Goal: Information Seeking & Learning: Learn about a topic

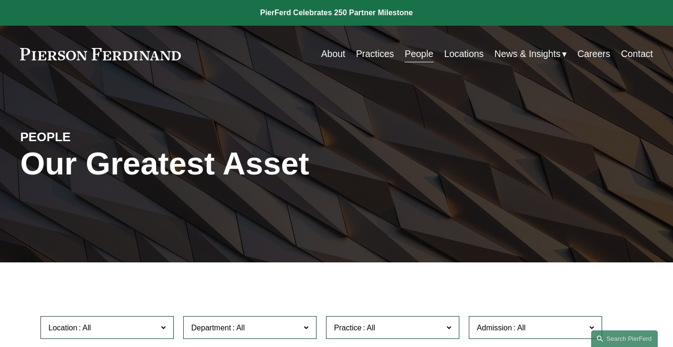
click at [383, 51] on link "Practices" at bounding box center [375, 54] width 38 height 19
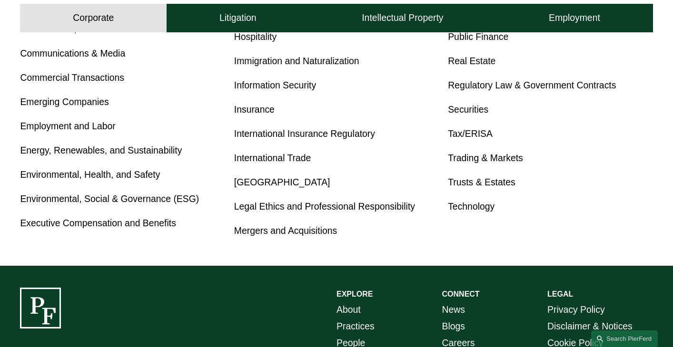
scroll to position [547, 0]
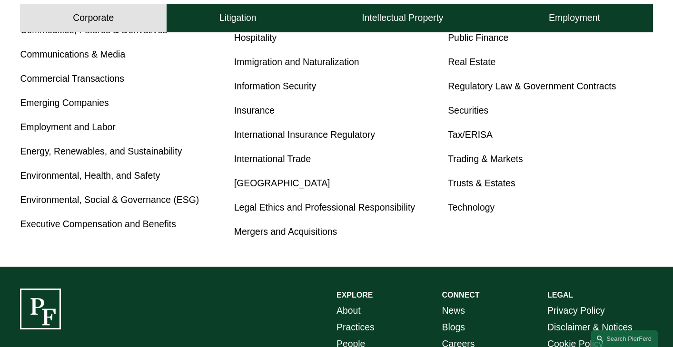
click at [297, 223] on div "Antitrust Banking and Financial Services Bankruptcy, Financial Restructuring, a…" at bounding box center [336, 50] width 633 height 380
click at [297, 239] on p "Mergers and Acquisitions" at bounding box center [336, 232] width 205 height 17
click at [293, 225] on p "Mergers and Acquisitions" at bounding box center [336, 232] width 205 height 17
click at [294, 230] on link "Mergers and Acquisitions" at bounding box center [285, 232] width 103 height 10
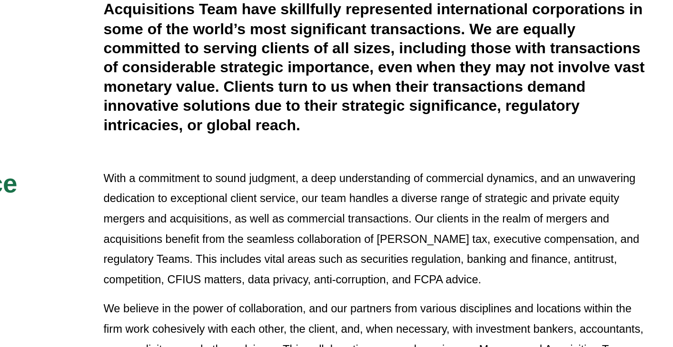
scroll to position [266, 0]
